Goal: Use online tool/utility: Utilize a website feature to perform a specific function

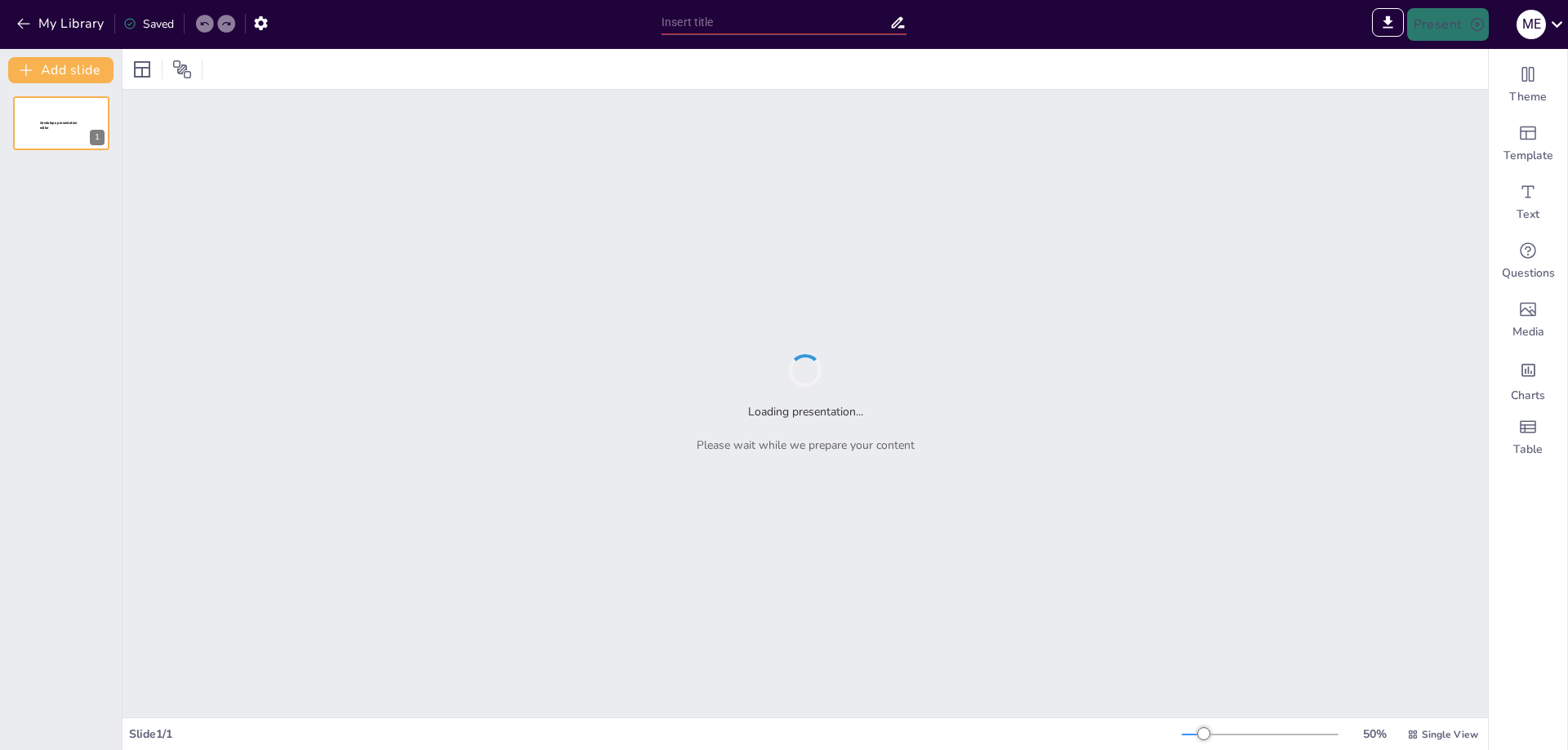
type input "Compromiso con la Excelencia: Sistemas de Gestión en NUVANT S.A.S"
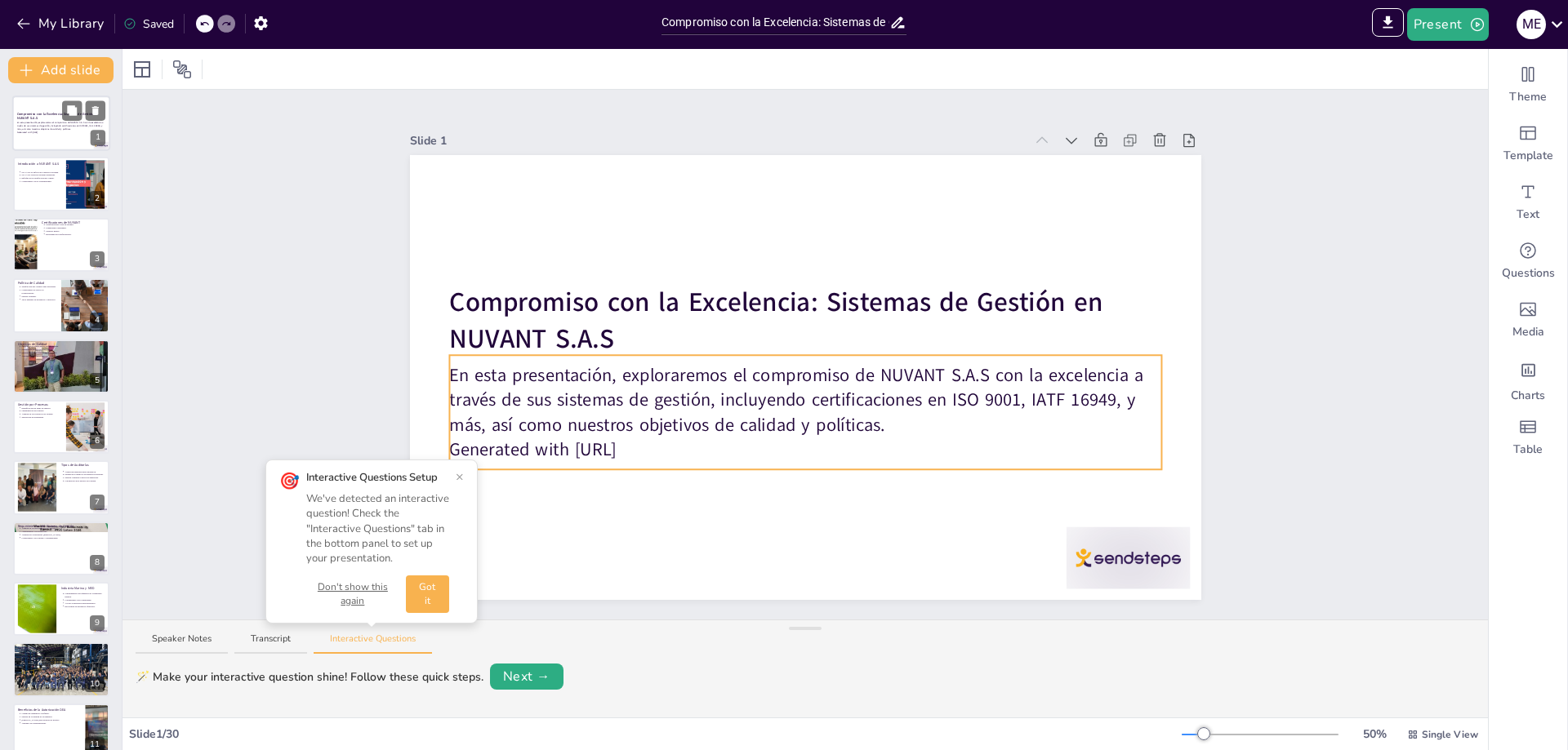
click at [31, 129] on p "En esta presentación, exploraremos el compromiso de NUVANT S.A.S con la excelen…" at bounding box center [61, 125] width 88 height 9
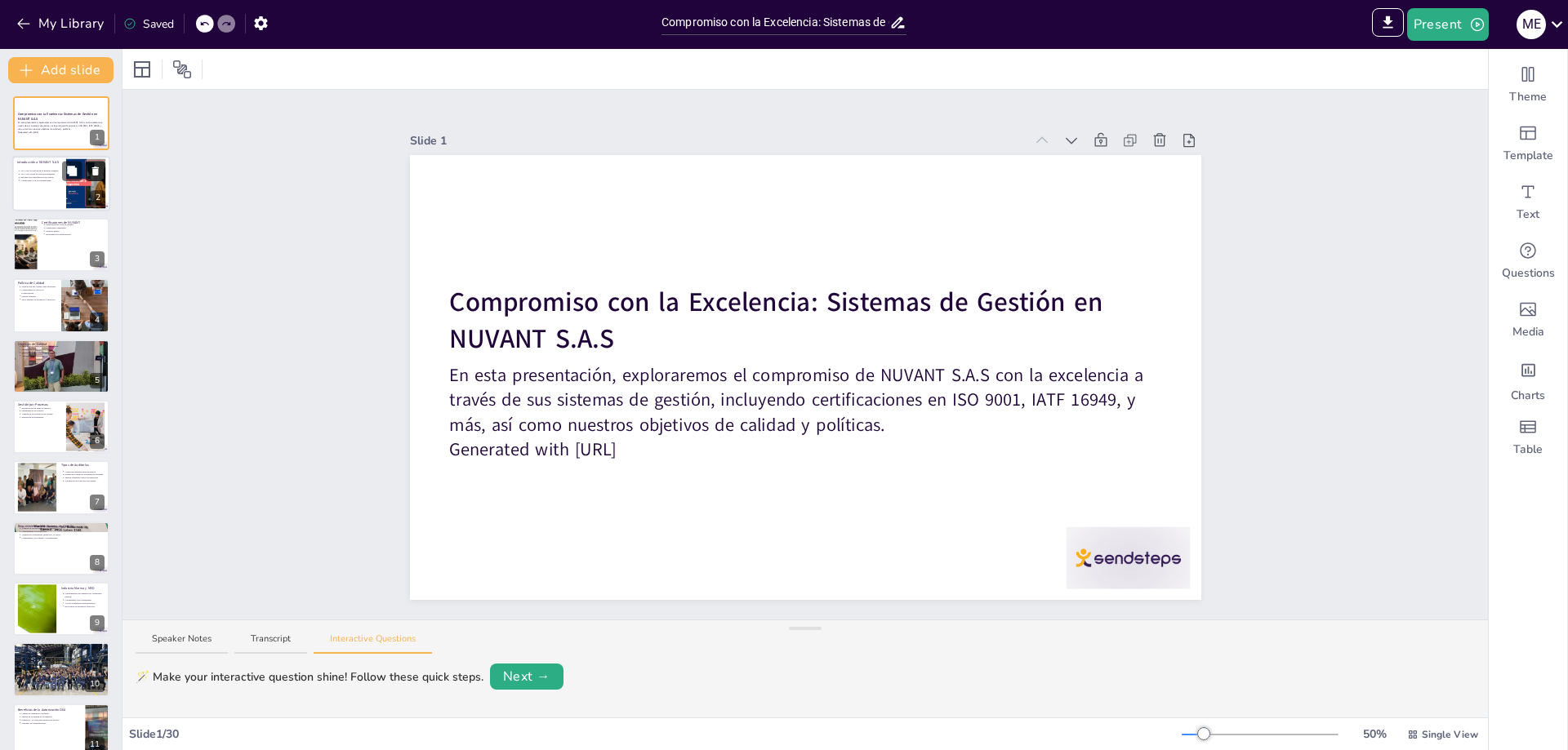
click at [96, 177] on button at bounding box center [96, 171] width 19 height 19
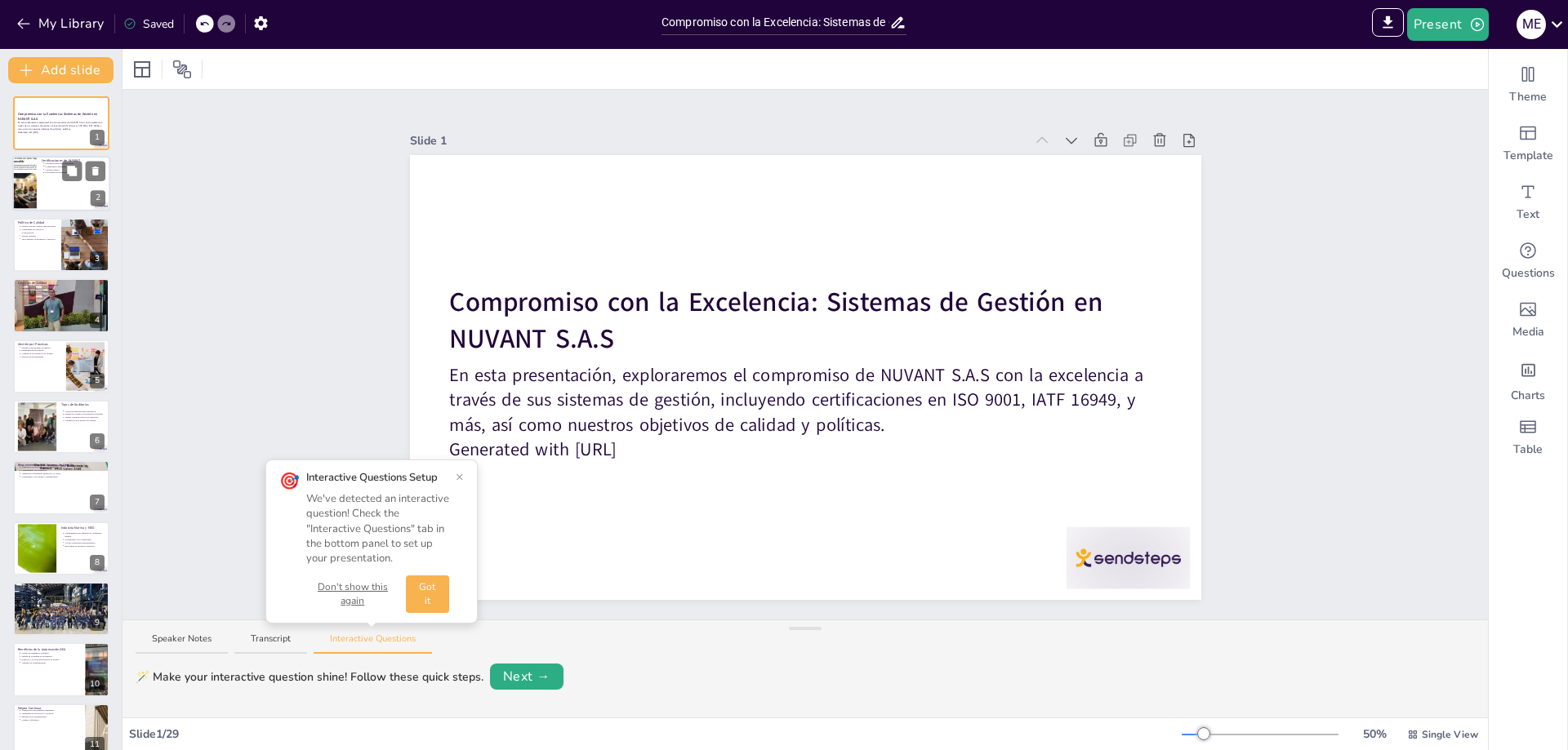
click at [25, 187] on div at bounding box center [25, 185] width 59 height 55
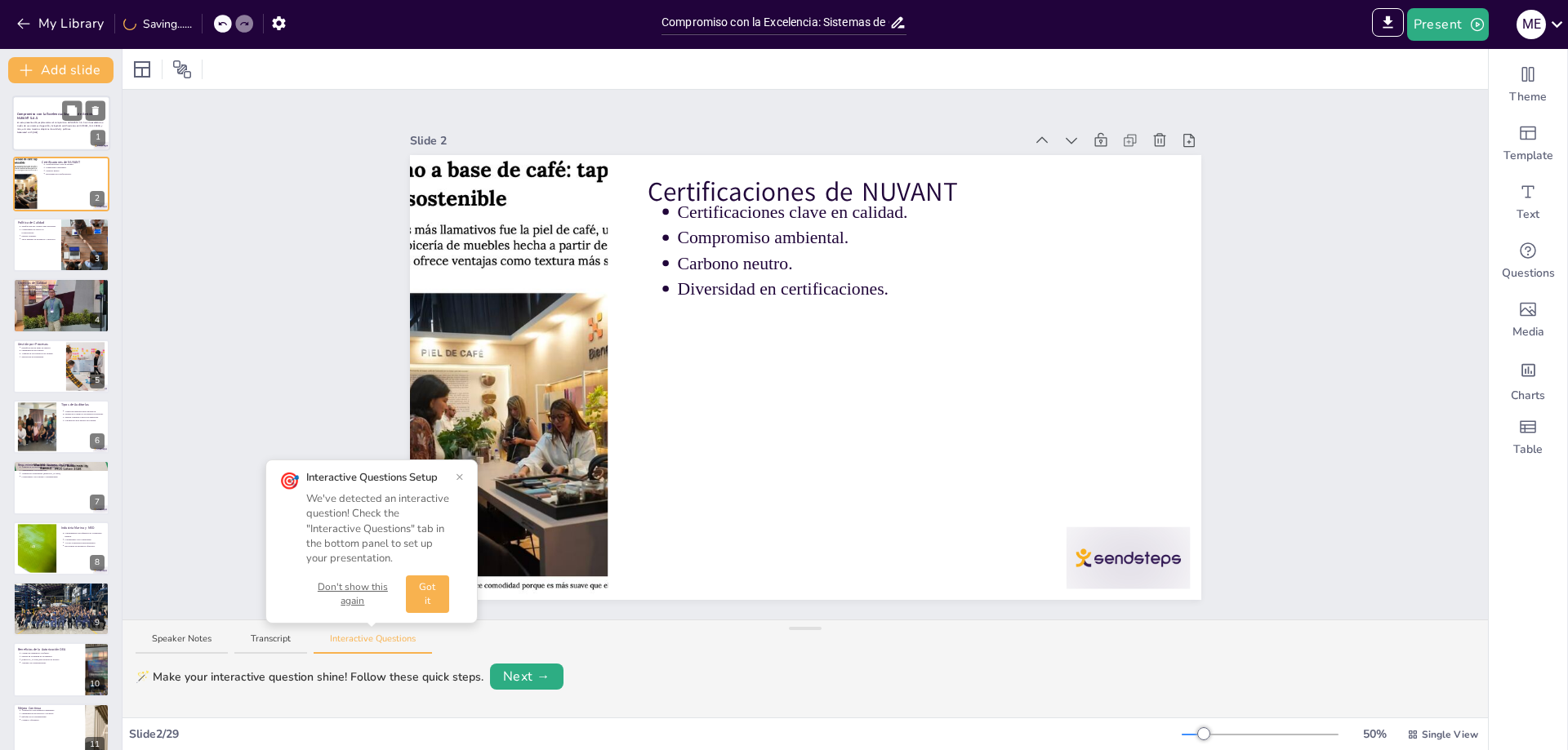
click at [29, 122] on p "En esta presentación, exploraremos el compromiso de NUVANT S.A.S con la excelen…" at bounding box center [61, 125] width 88 height 9
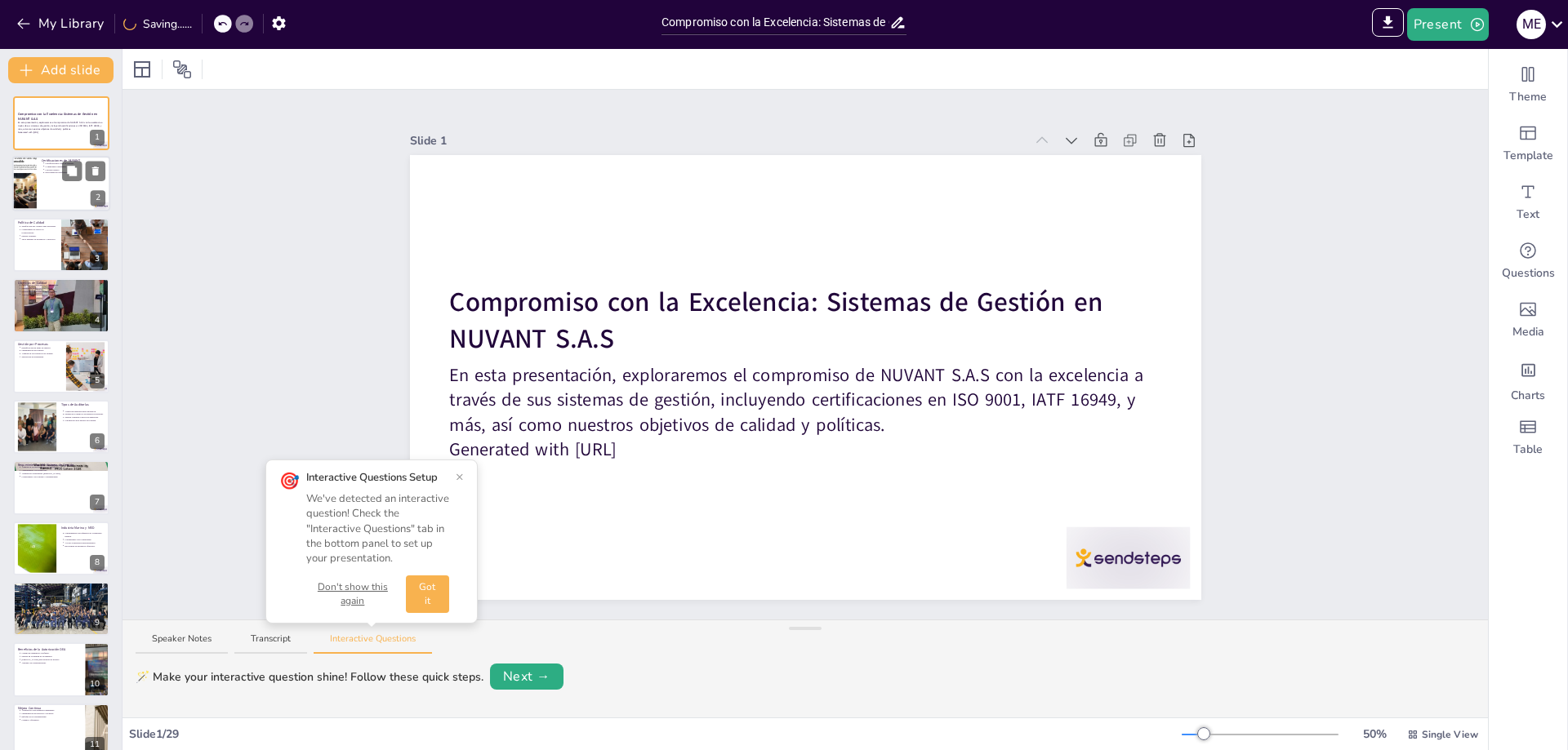
click at [31, 170] on div at bounding box center [25, 185] width 59 height 55
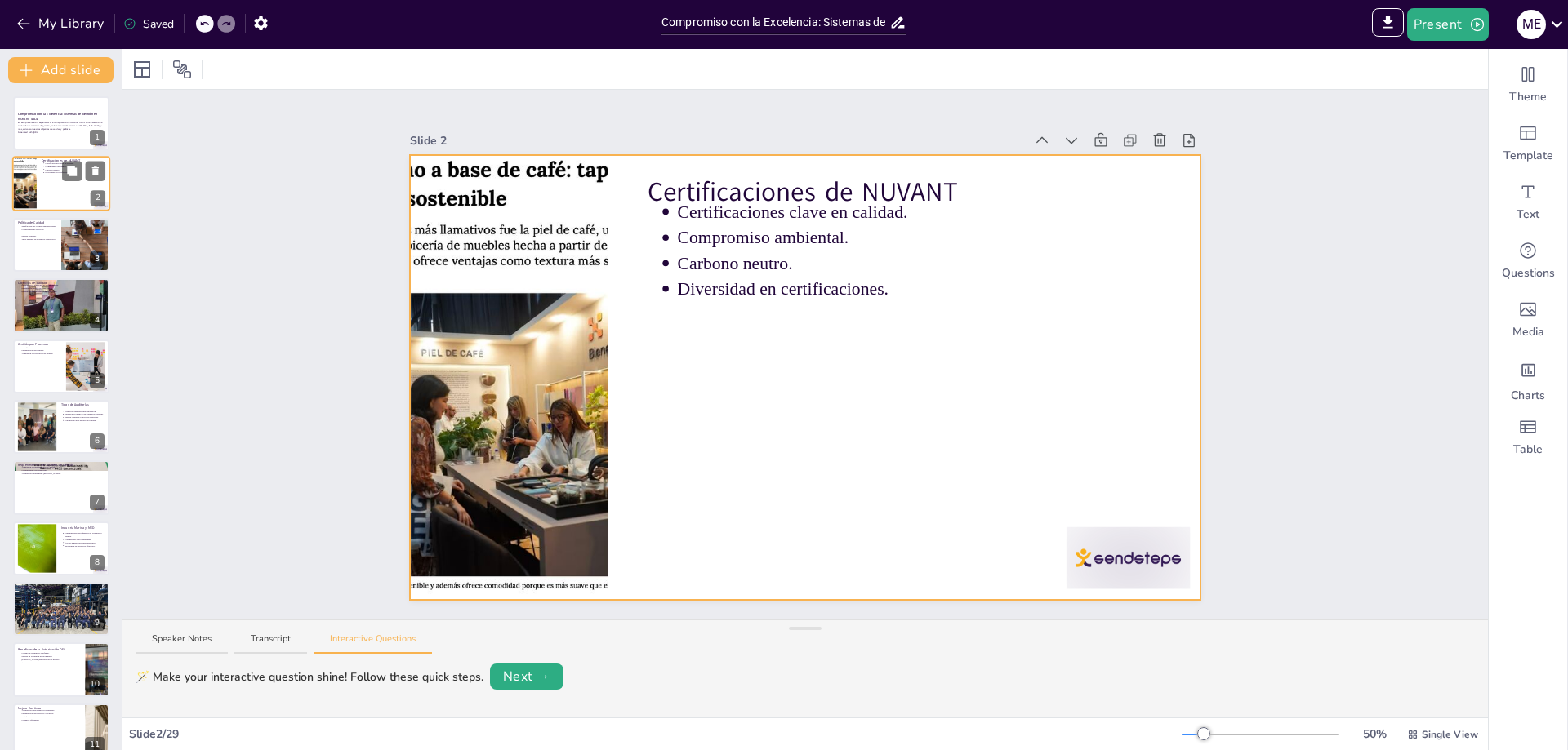
click at [51, 189] on div at bounding box center [61, 185] width 98 height 55
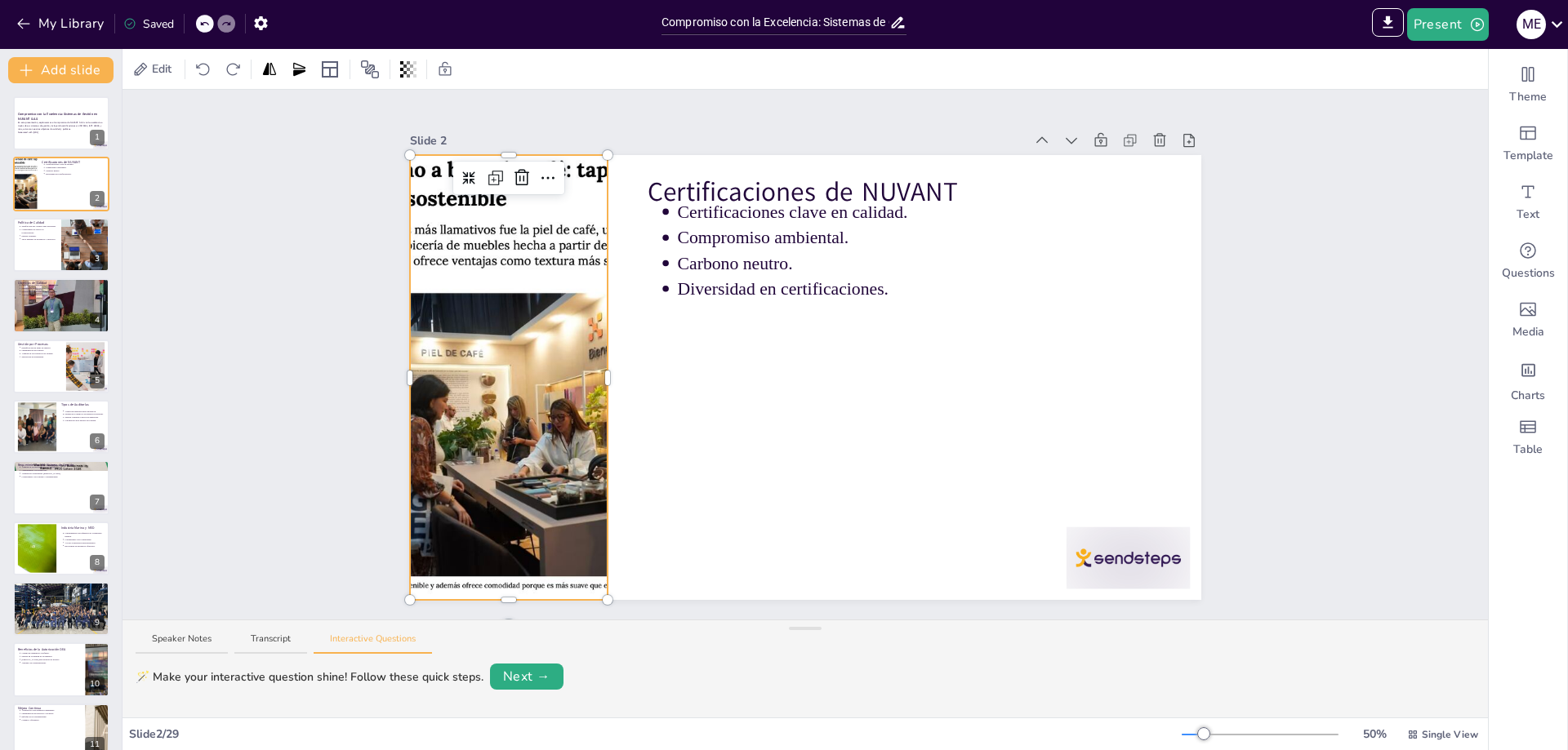
click at [482, 190] on div at bounding box center [508, 377] width 476 height 445
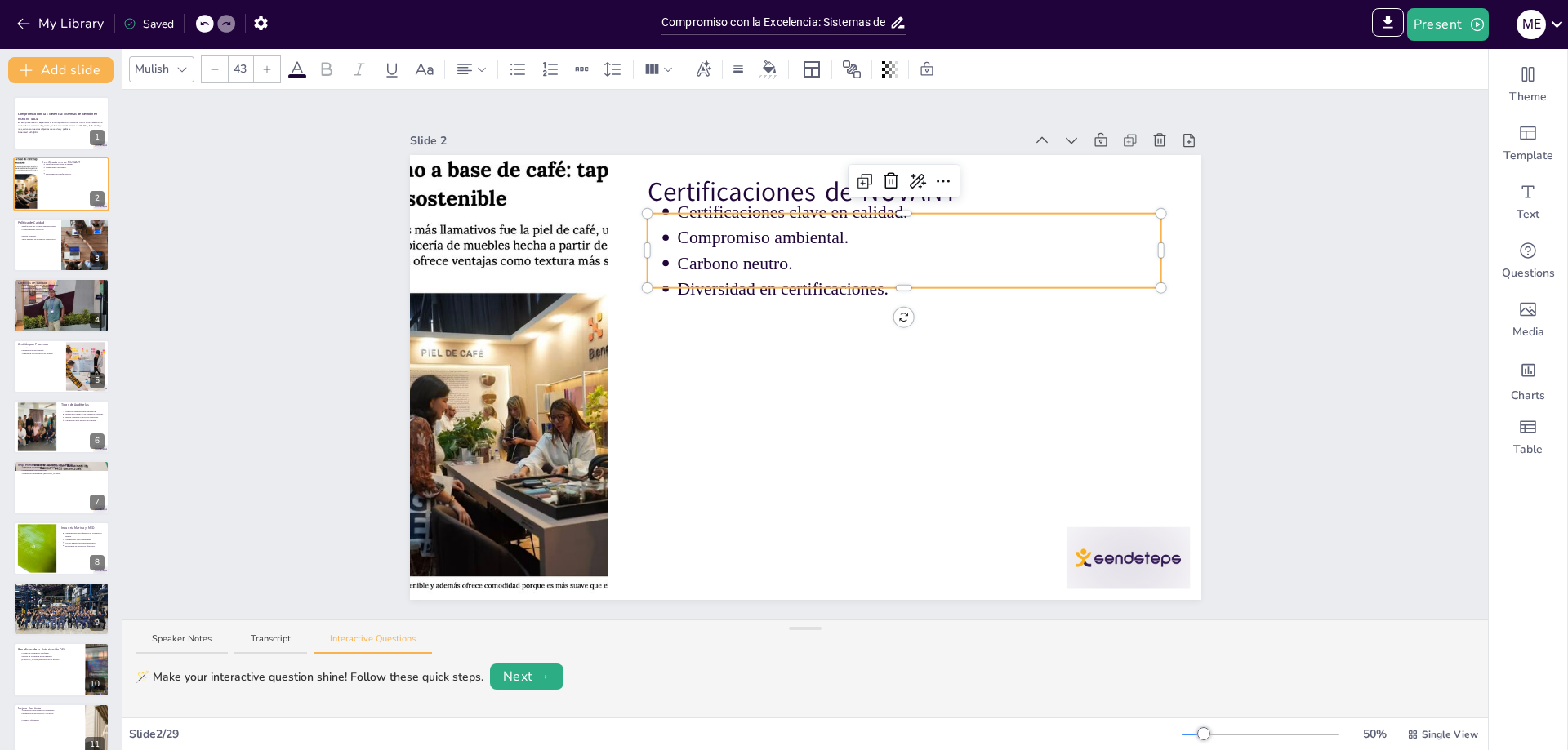
click at [730, 238] on p "Compromiso ambiental." at bounding box center [919, 238] width 484 height 25
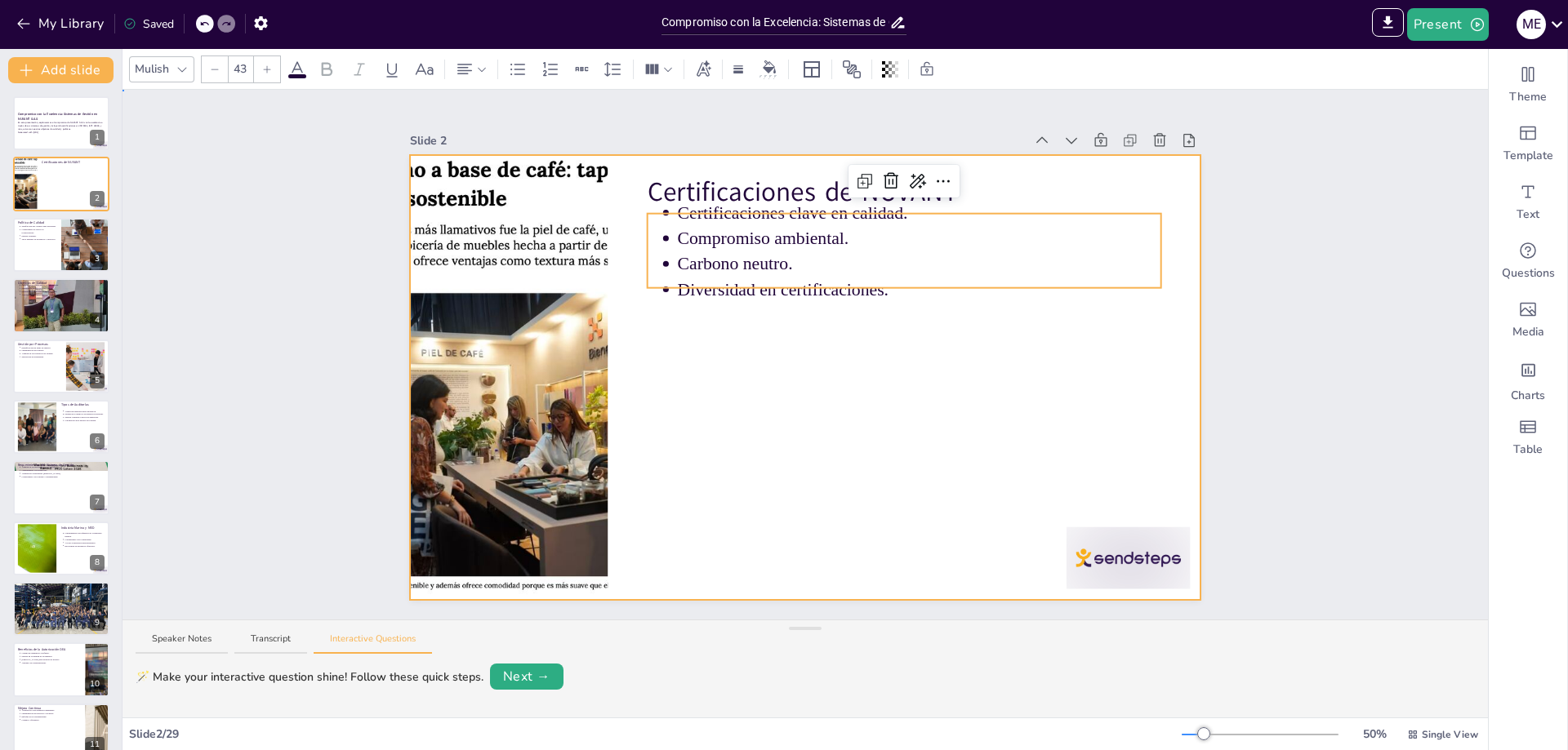
click at [844, 374] on div at bounding box center [805, 377] width 791 height 445
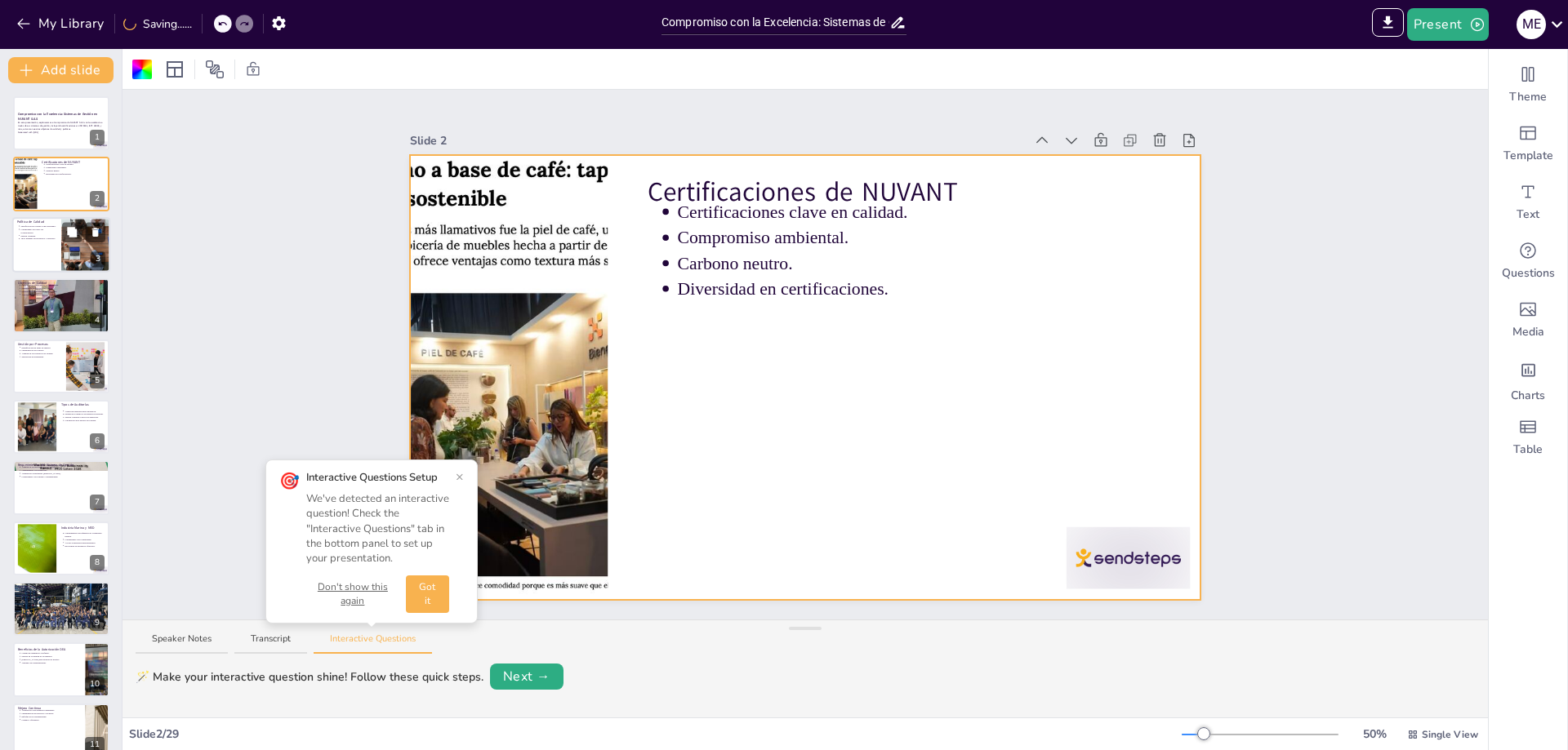
click at [39, 256] on div at bounding box center [61, 245] width 98 height 55
